Goal: Task Accomplishment & Management: Manage account settings

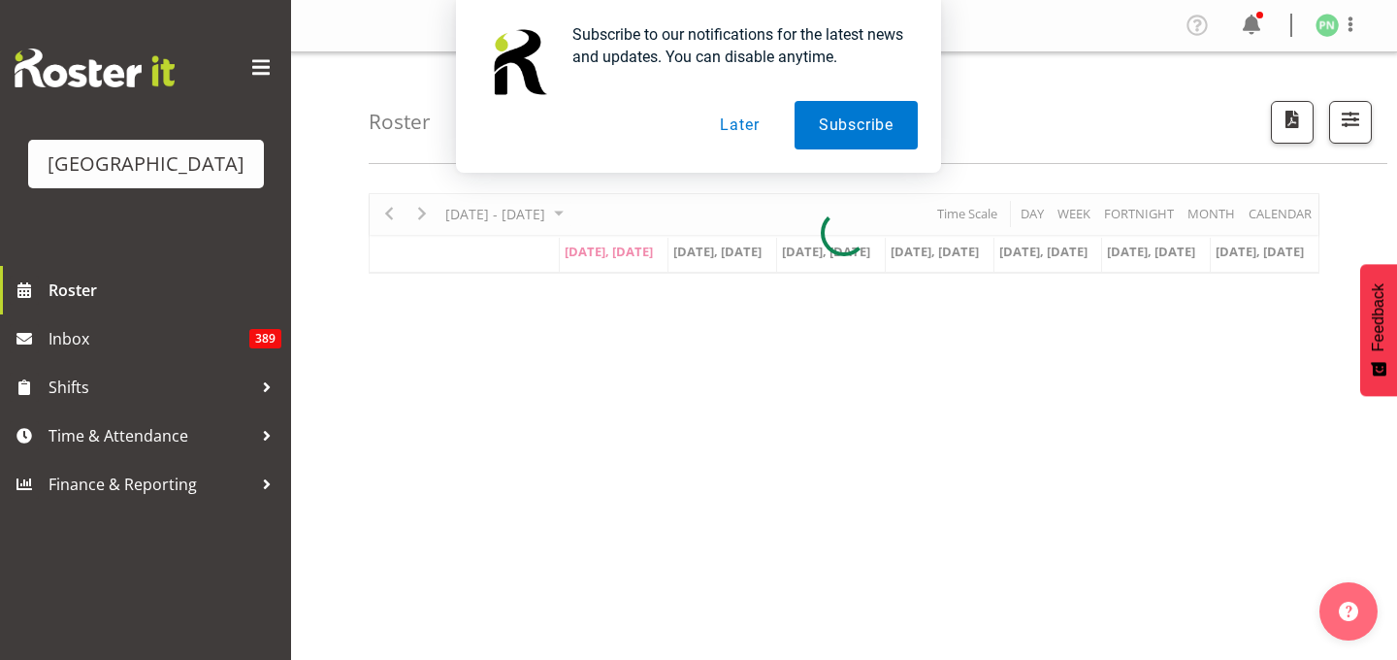
click at [723, 130] on button "Later" at bounding box center [739, 125] width 87 height 49
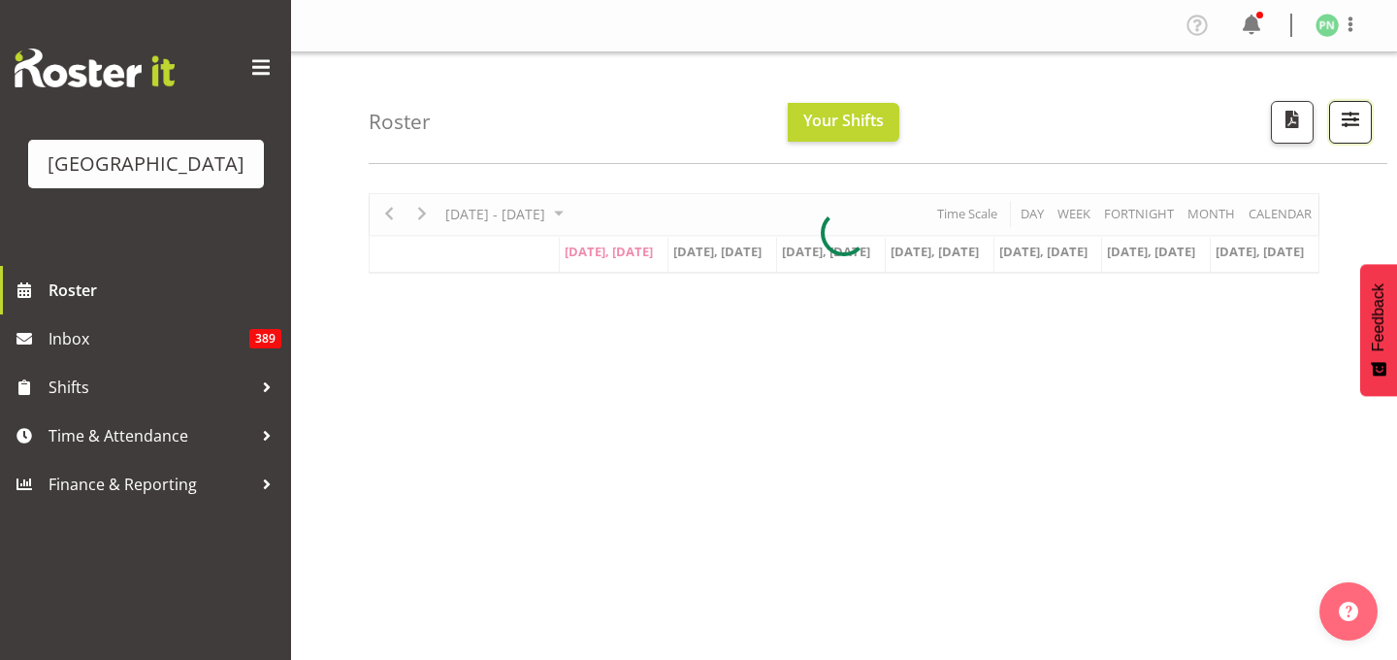
click at [1338, 132] on span "button" at bounding box center [1350, 119] width 25 height 25
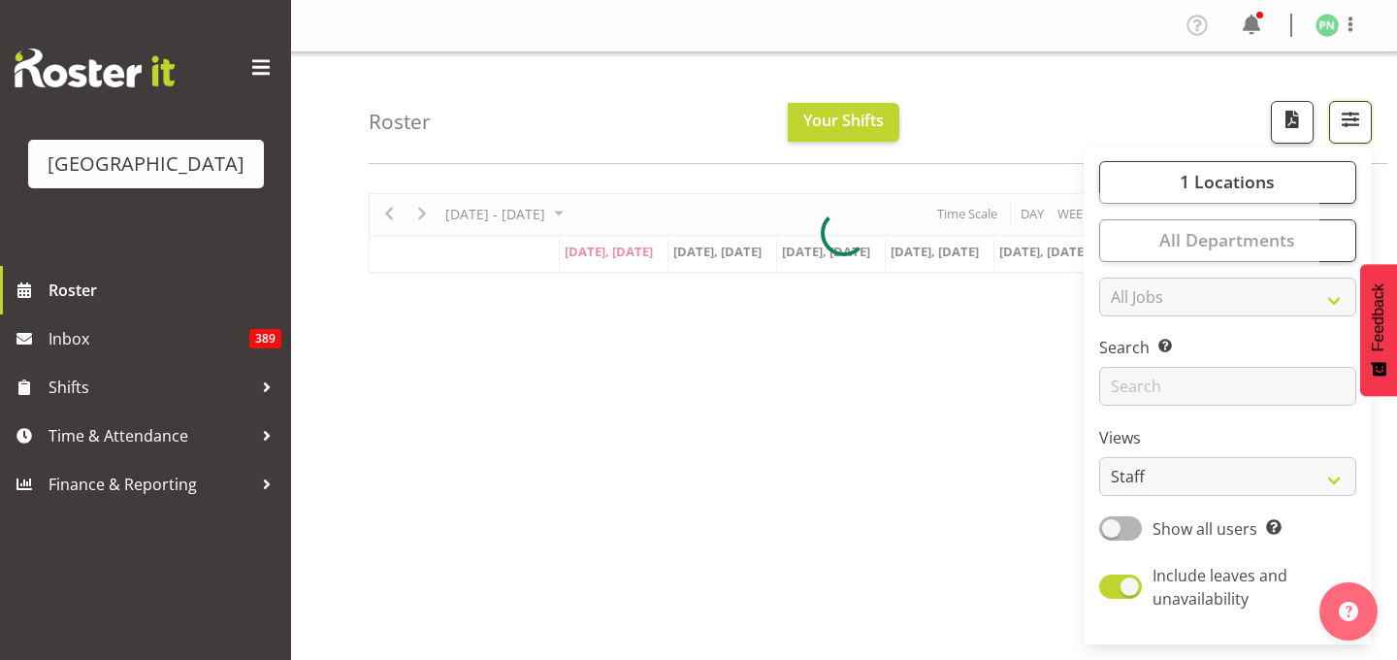
scroll to position [313, 0]
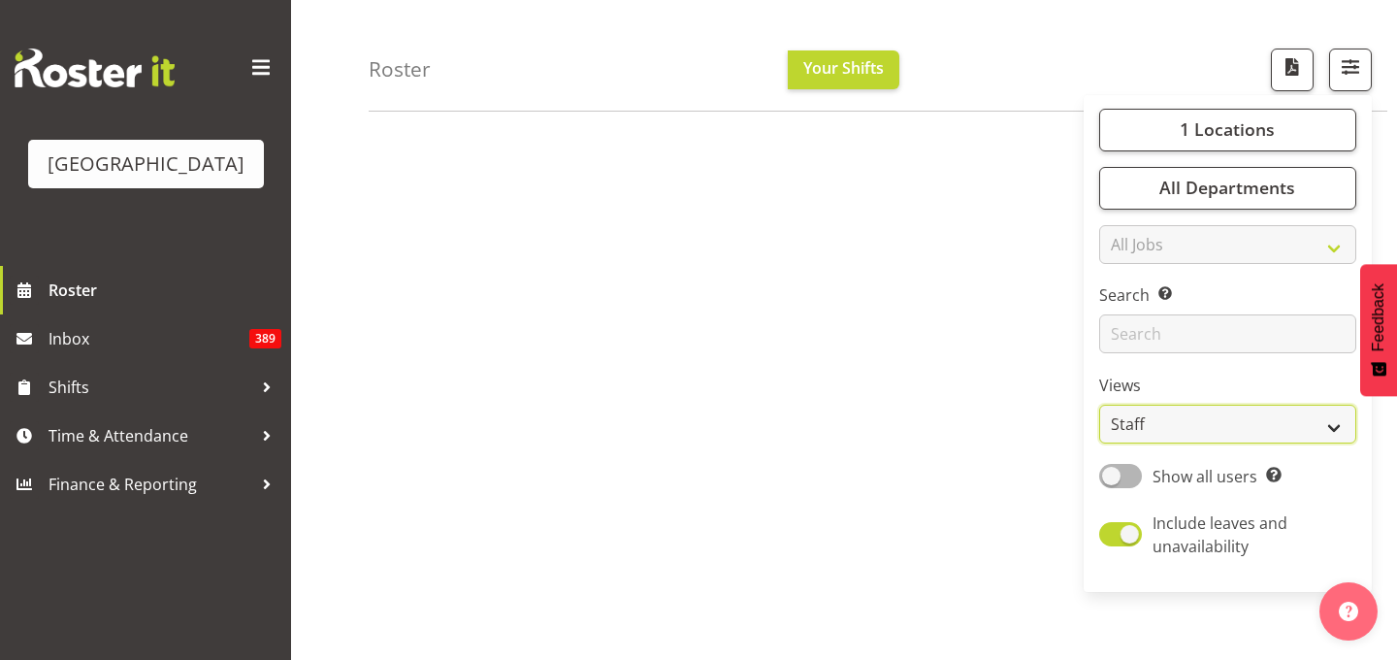
click at [1317, 444] on select "Staff Role Shift - Horizontal Shift - Vertical Staff - Location" at bounding box center [1227, 425] width 257 height 39
select select "shiftH"
click at [1099, 444] on select "Staff Role Shift - Horizontal Shift - Vertical Staff - Location" at bounding box center [1227, 425] width 257 height 39
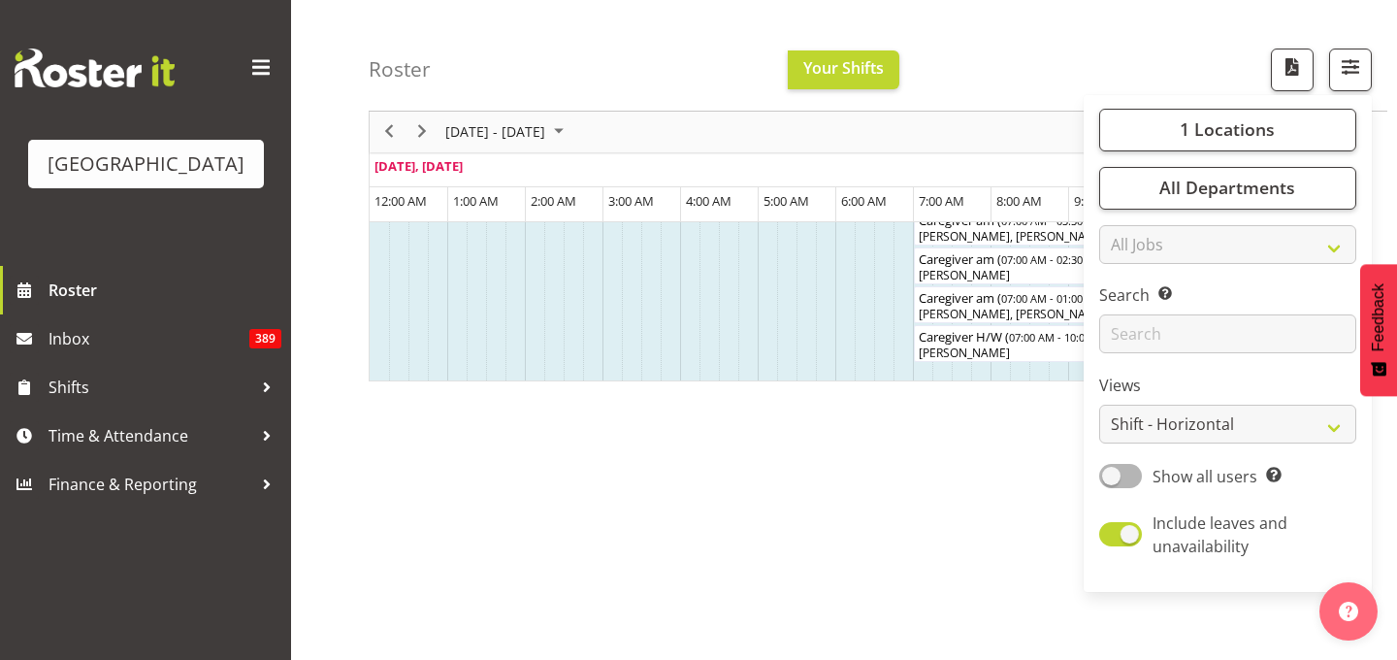
click at [1078, 36] on div "Roster Your Shifts 1 Locations [GEOGRAPHIC_DATA] Kitchen [GEOGRAPHIC_DATA] Sele…" at bounding box center [878, 56] width 1019 height 112
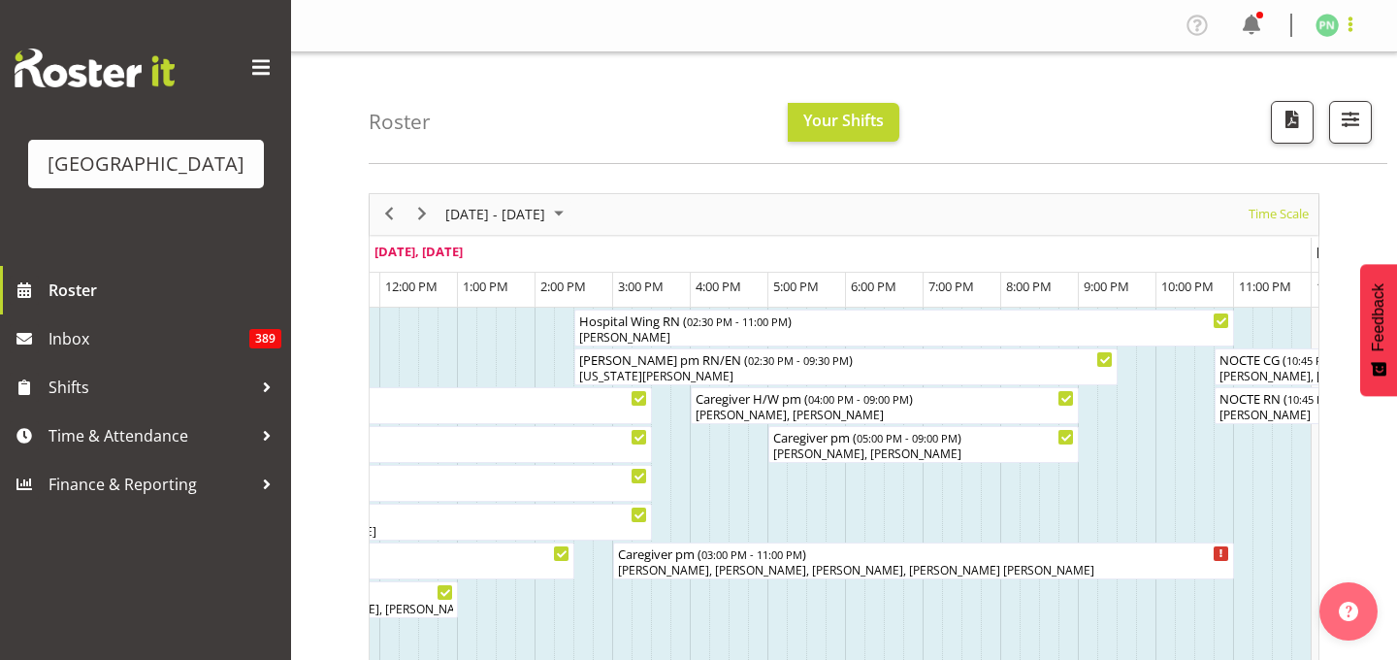
click at [1354, 23] on span at bounding box center [1350, 24] width 23 height 23
click at [1227, 119] on link "Log Out" at bounding box center [1269, 101] width 186 height 35
